Goal: Task Accomplishment & Management: Use online tool/utility

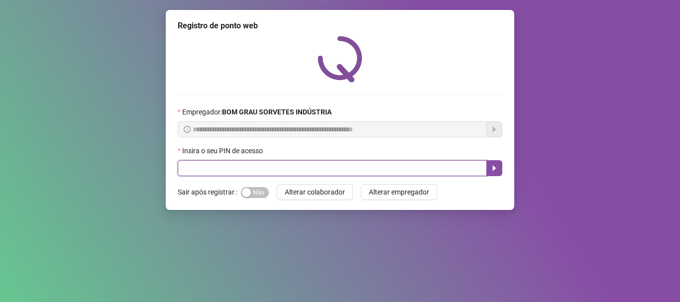
click at [327, 171] on input "text" at bounding box center [332, 168] width 309 height 16
click at [496, 171] on icon "caret-right" at bounding box center [494, 168] width 8 height 8
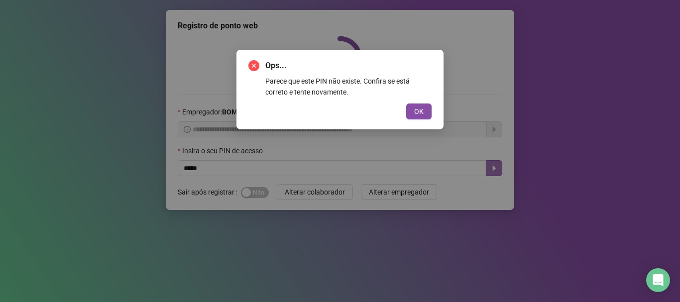
click at [433, 112] on div "Ops... Parece que este PIN não existe. Confira se está correto e tente novament…" at bounding box center [339, 90] width 207 height 80
click at [415, 108] on span "OK" at bounding box center [418, 111] width 9 height 11
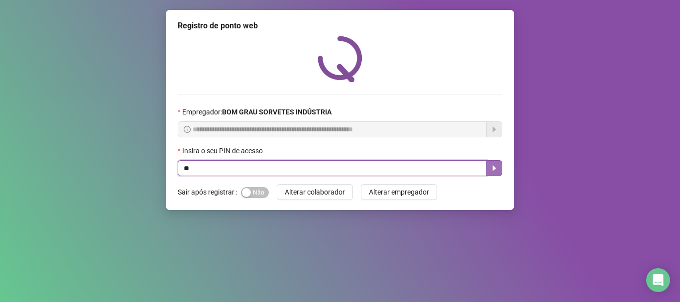
type input "*"
type input "*****"
click at [491, 167] on icon "caret-right" at bounding box center [494, 168] width 8 height 8
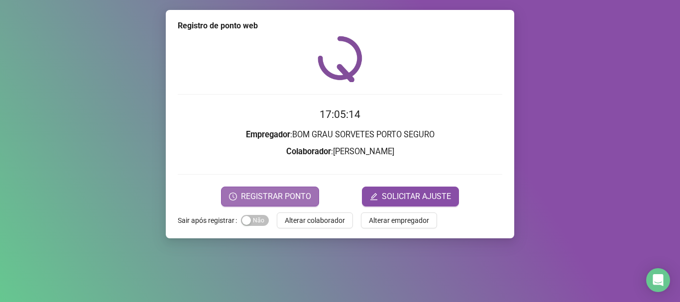
click at [297, 192] on span "REGISTRAR PONTO" at bounding box center [276, 197] width 70 height 12
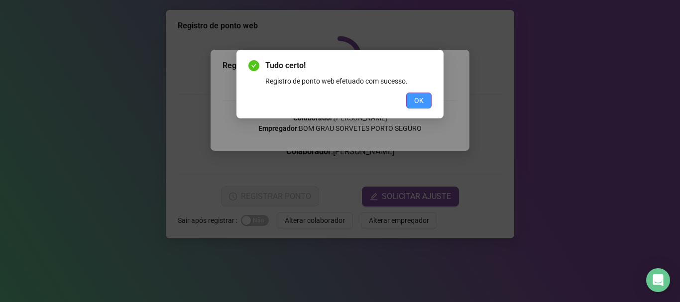
click at [425, 100] on button "OK" at bounding box center [418, 101] width 25 height 16
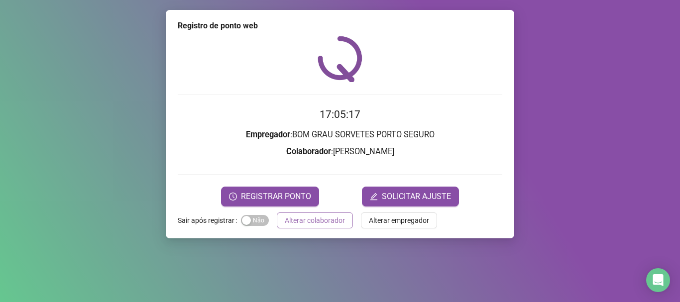
click at [330, 215] on span "Alterar colaborador" at bounding box center [315, 220] width 60 height 11
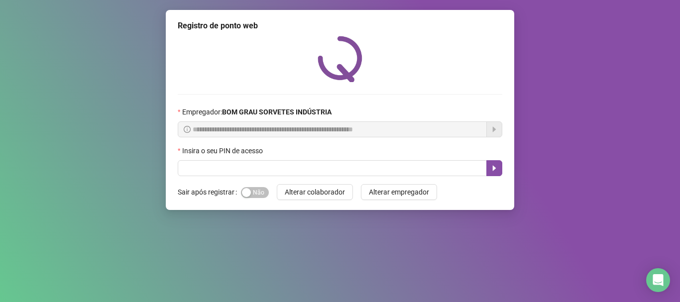
click at [559, 72] on div "**********" at bounding box center [340, 151] width 680 height 302
